Goal: Transaction & Acquisition: Obtain resource

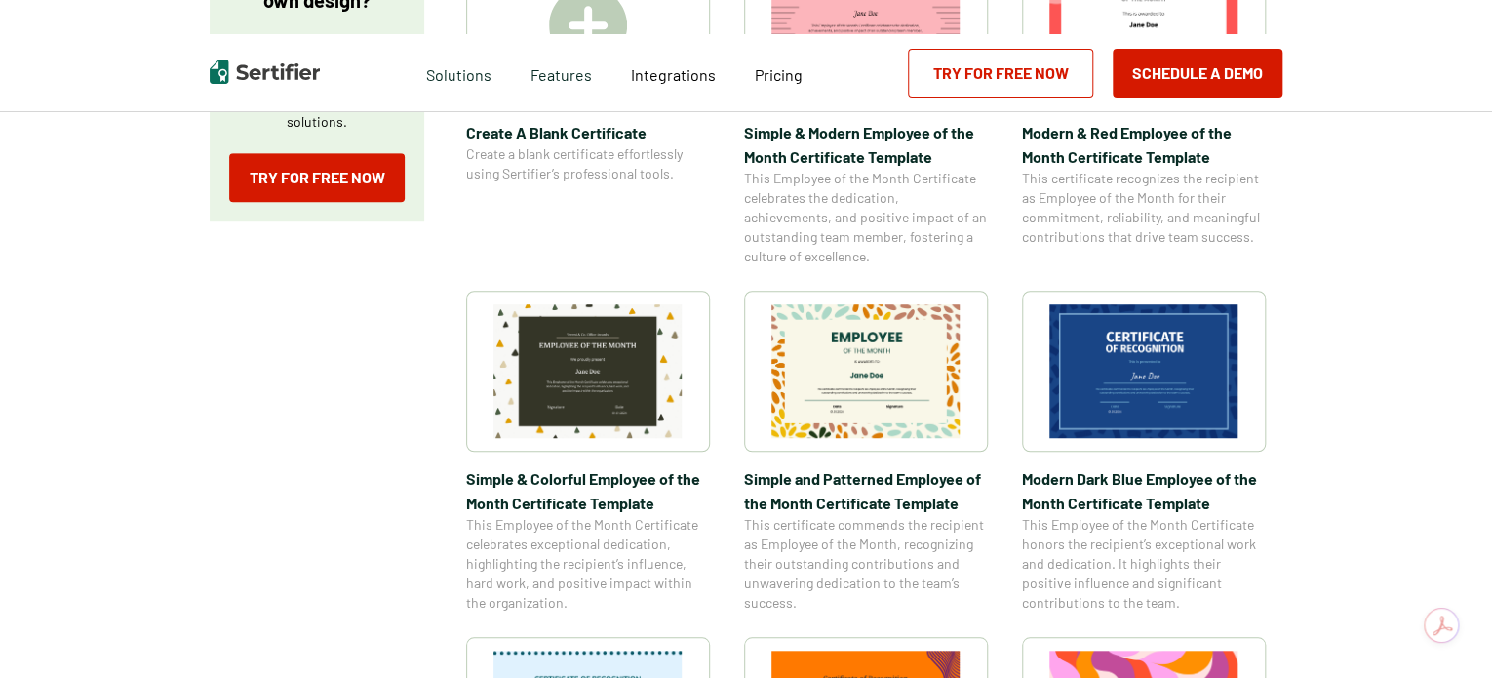
scroll to position [585, 0]
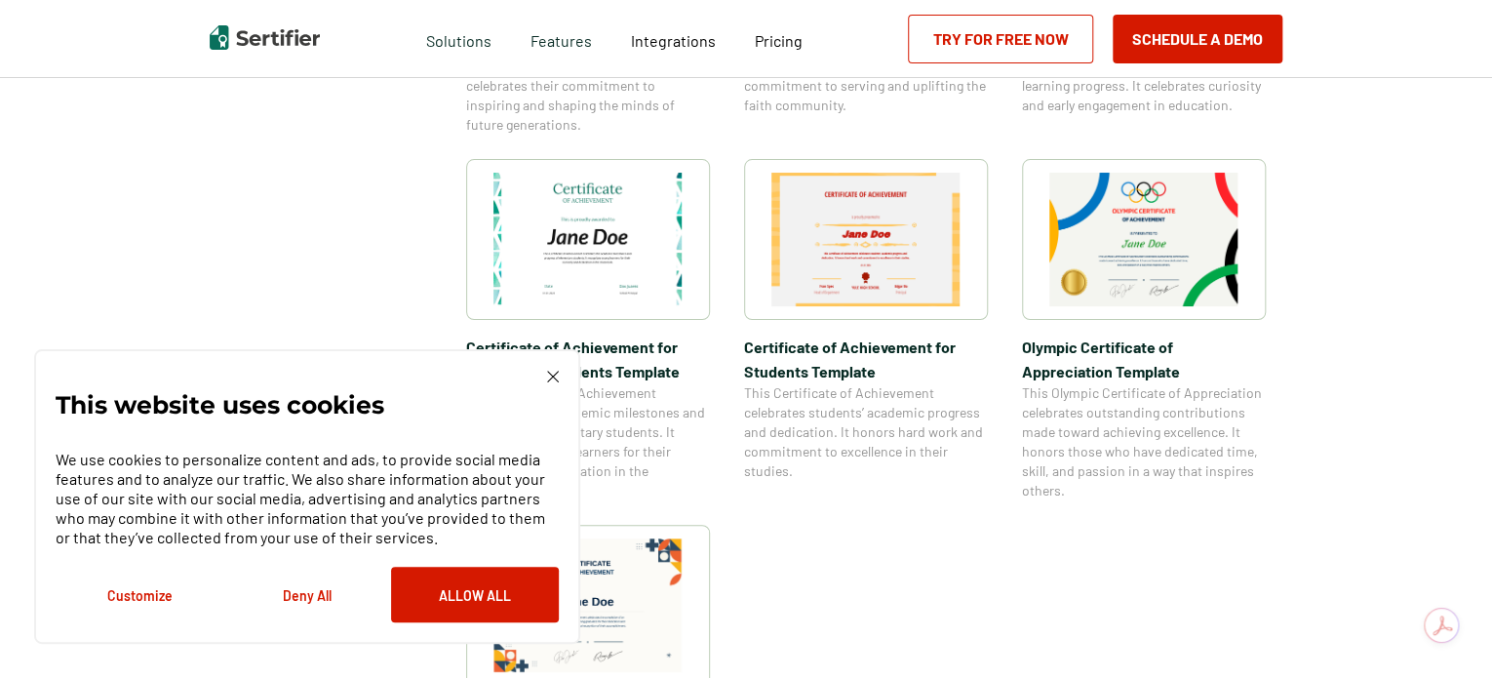
scroll to position [1366, 0]
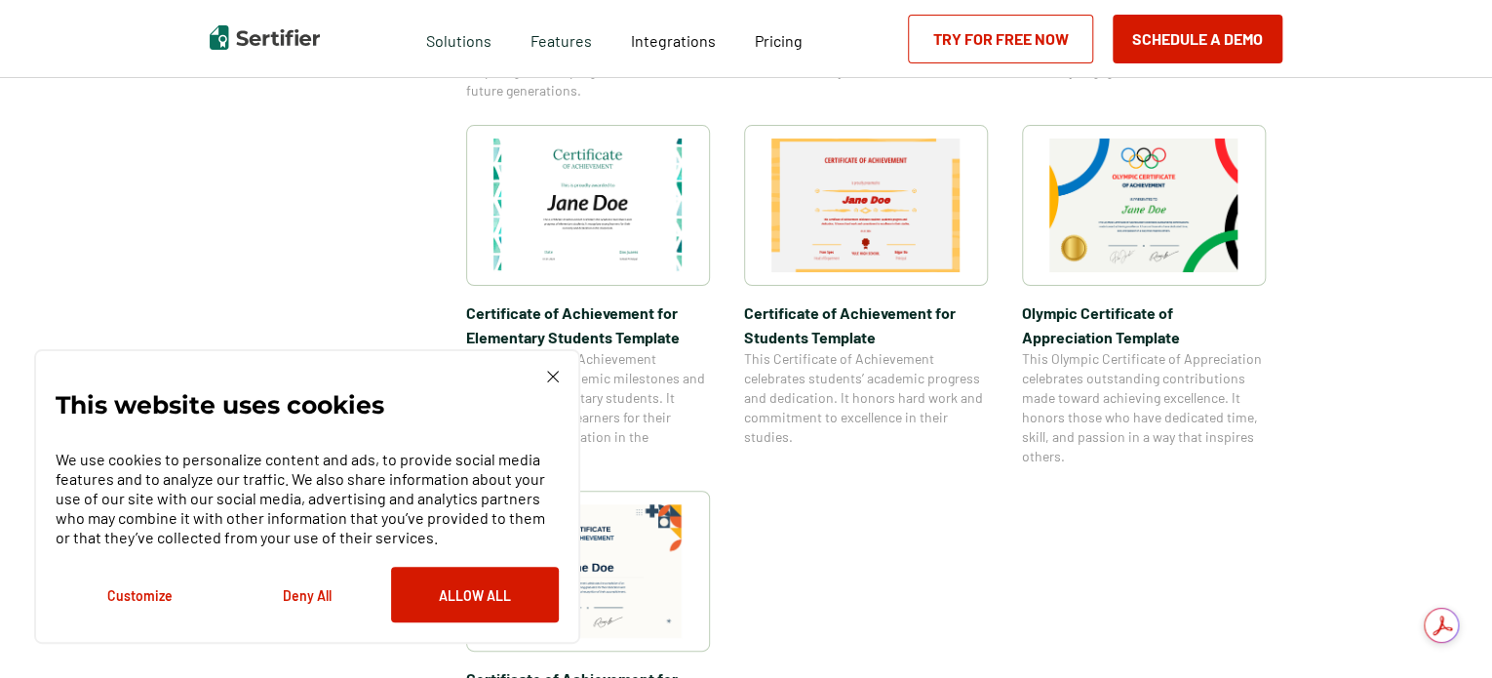
click at [1104, 171] on img at bounding box center [1144, 206] width 189 height 134
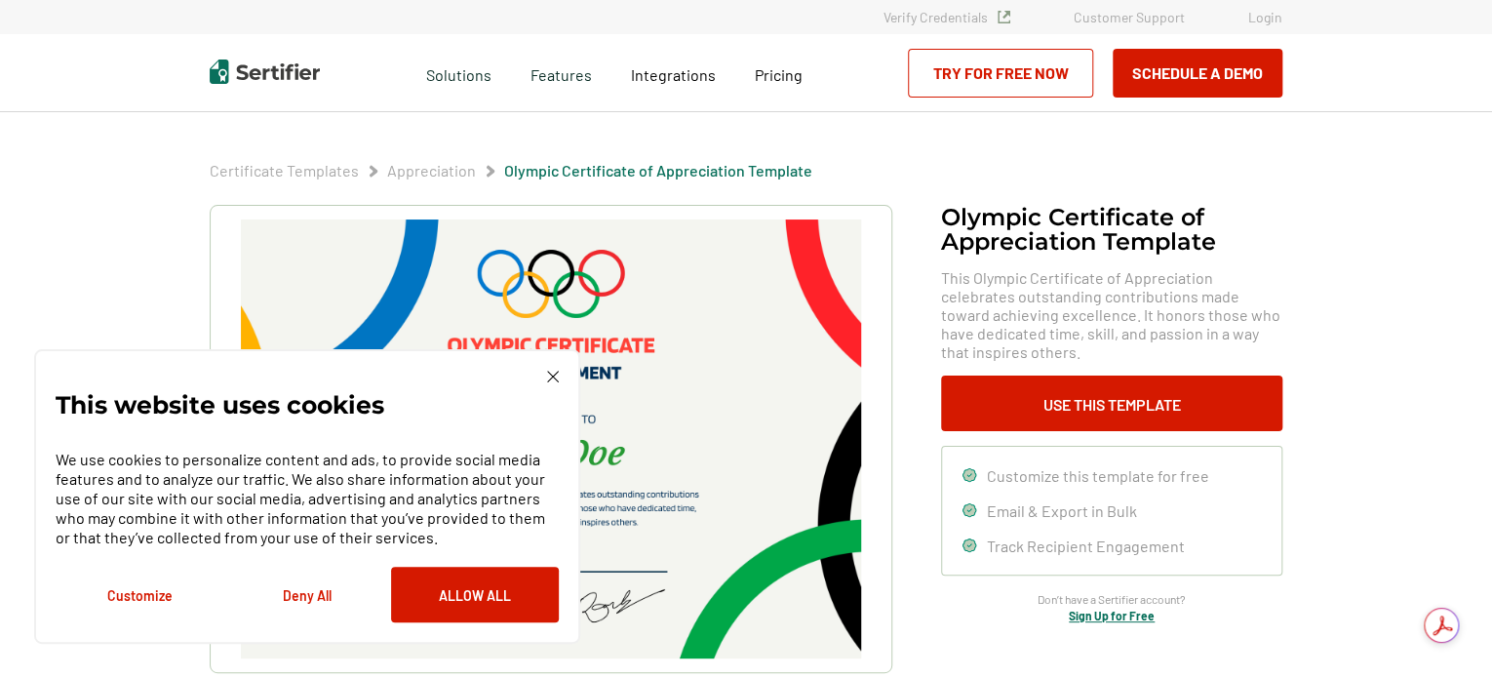
click at [552, 377] on img at bounding box center [553, 377] width 12 height 12
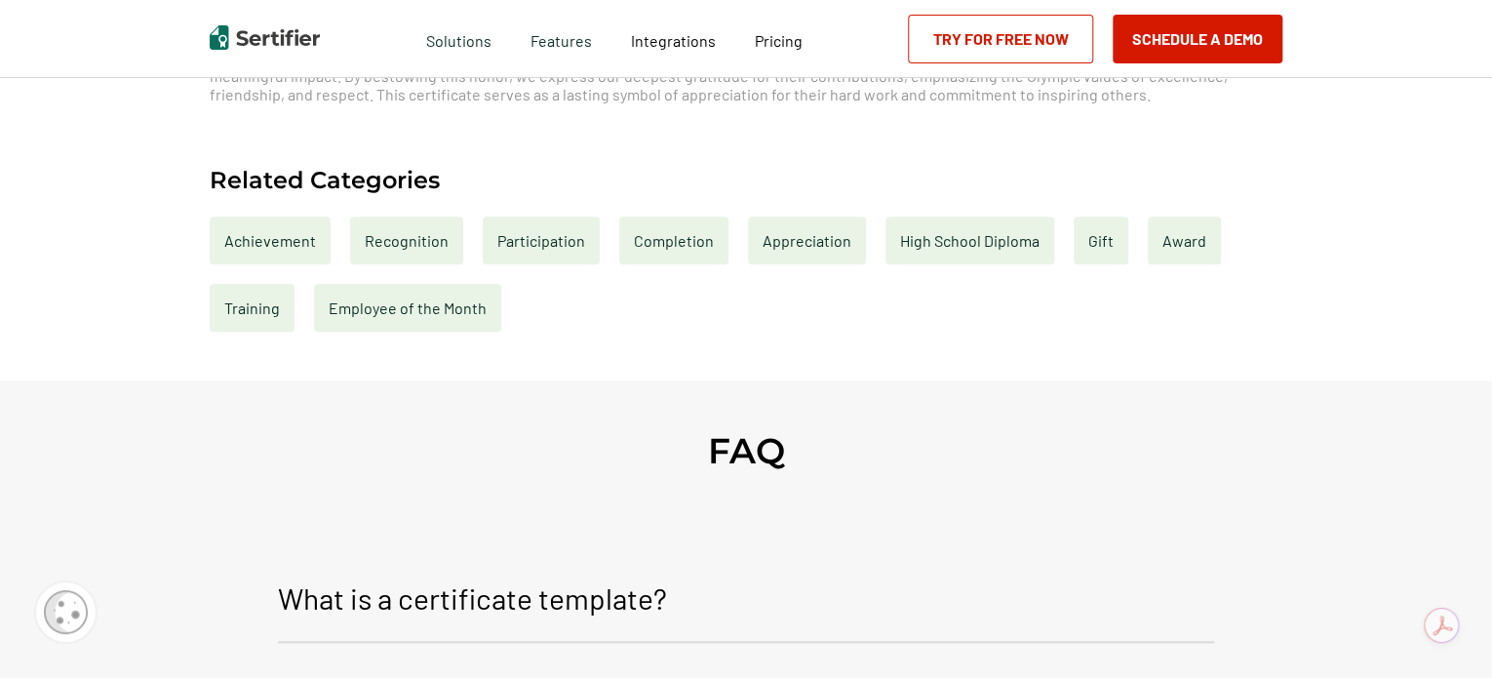
scroll to position [878, 0]
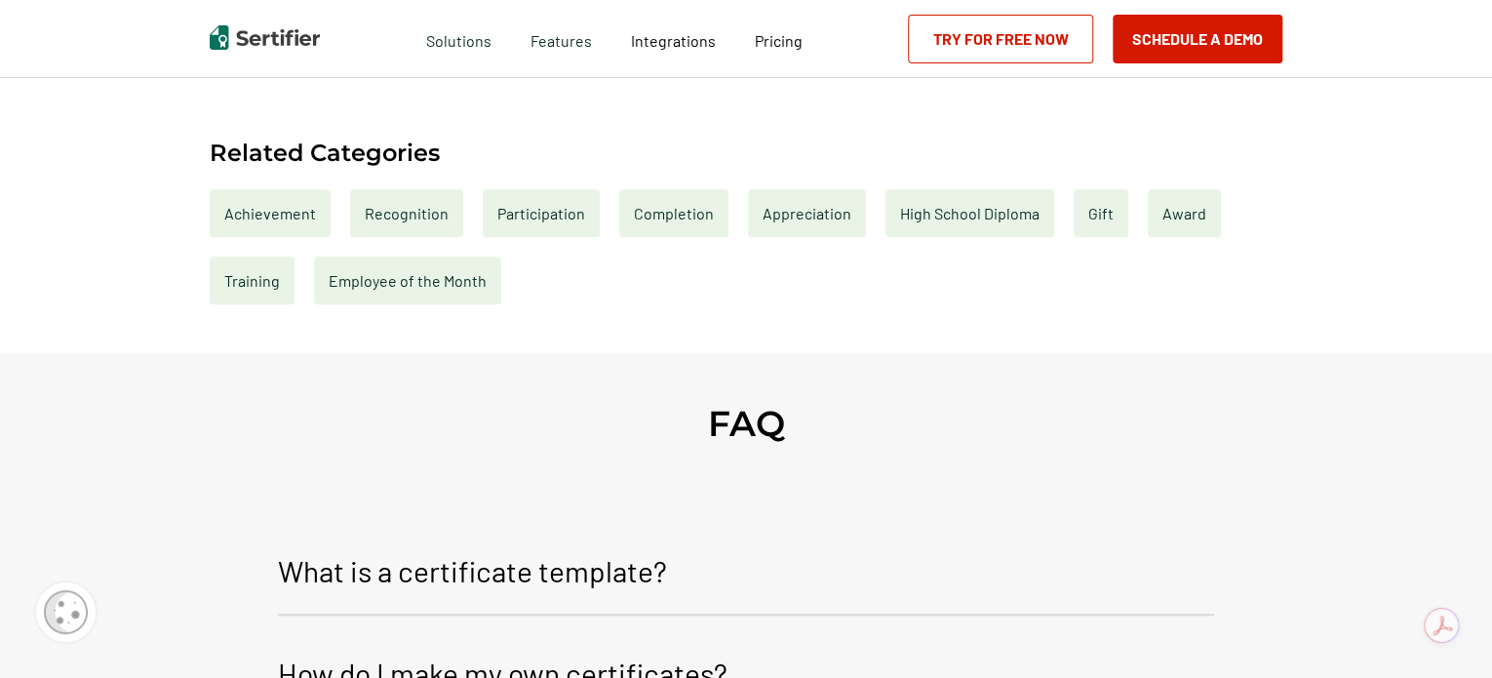
click at [403, 207] on div "Recognition" at bounding box center [406, 213] width 113 height 48
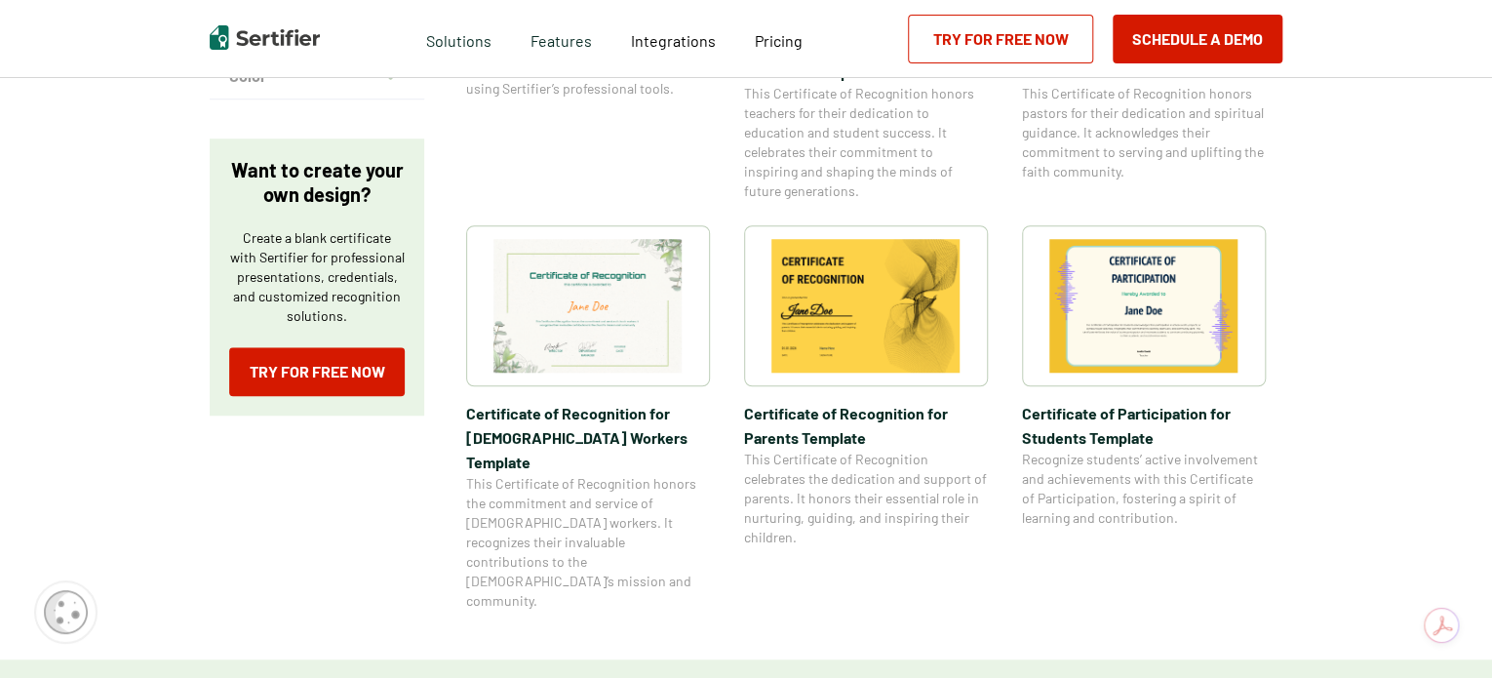
scroll to position [683, 0]
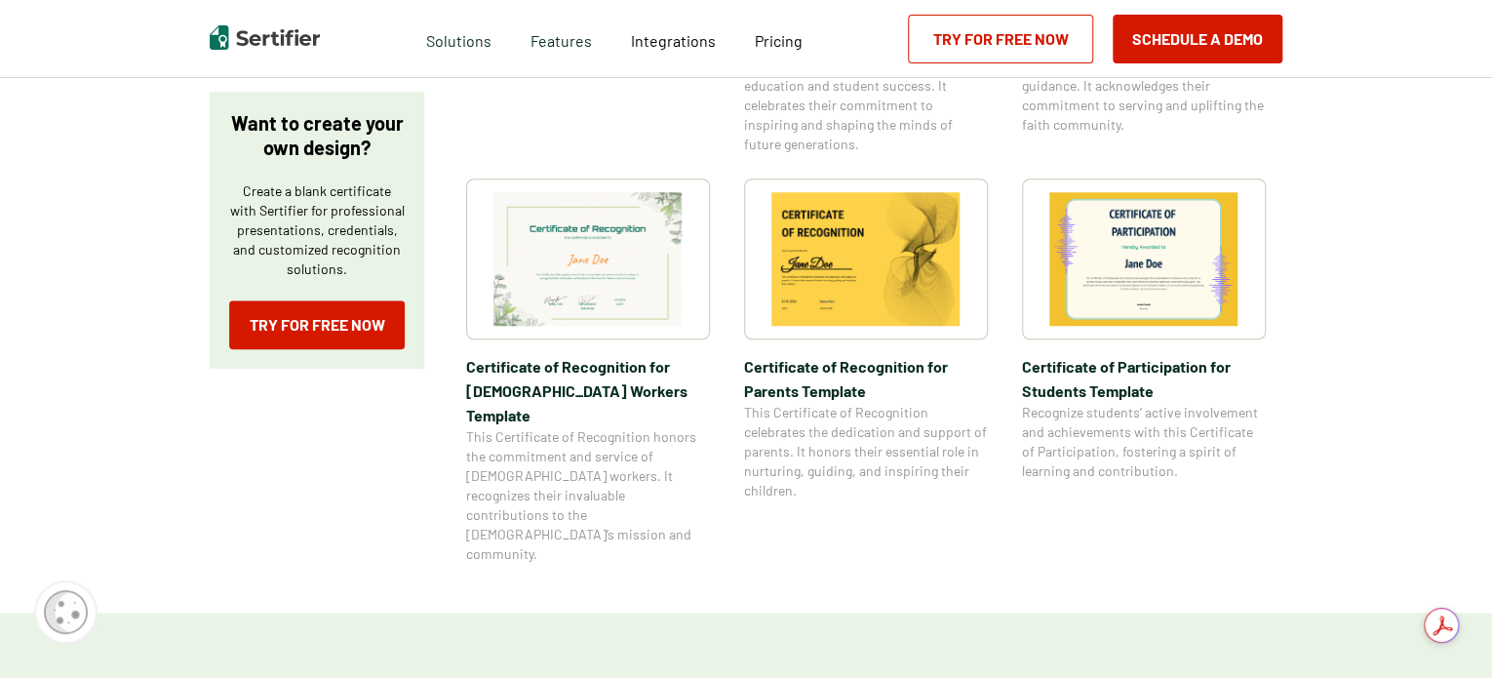
click at [1134, 246] on img at bounding box center [1144, 259] width 189 height 134
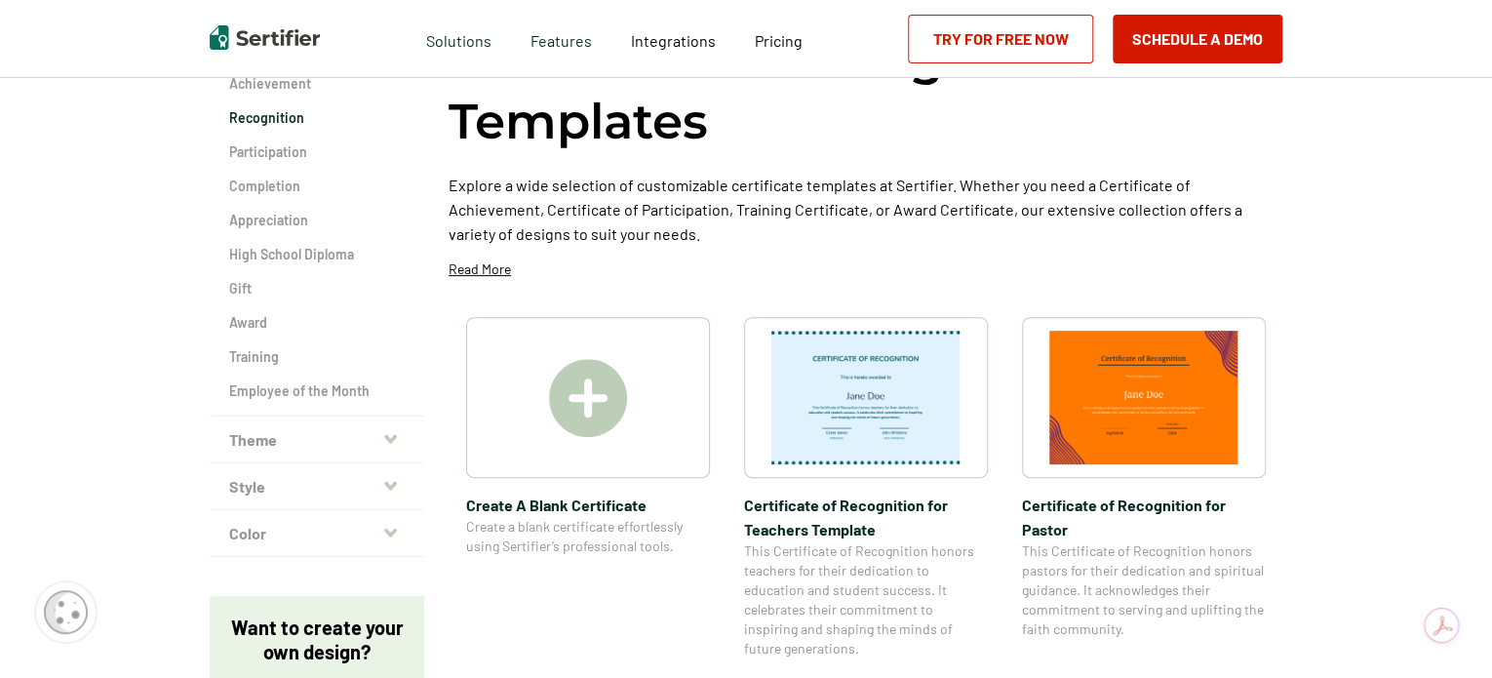
scroll to position [195, 0]
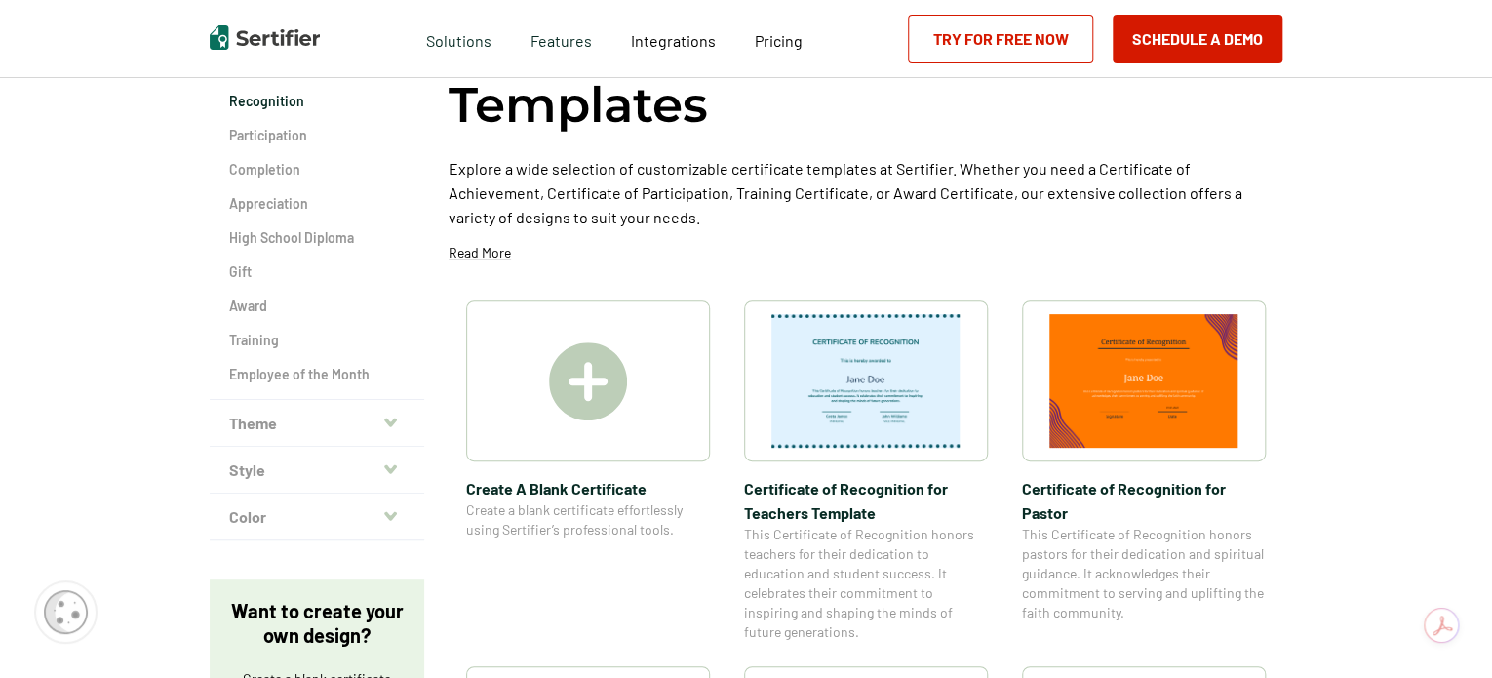
click at [608, 374] on img at bounding box center [588, 381] width 78 height 78
